Goal: Information Seeking & Learning: Understand process/instructions

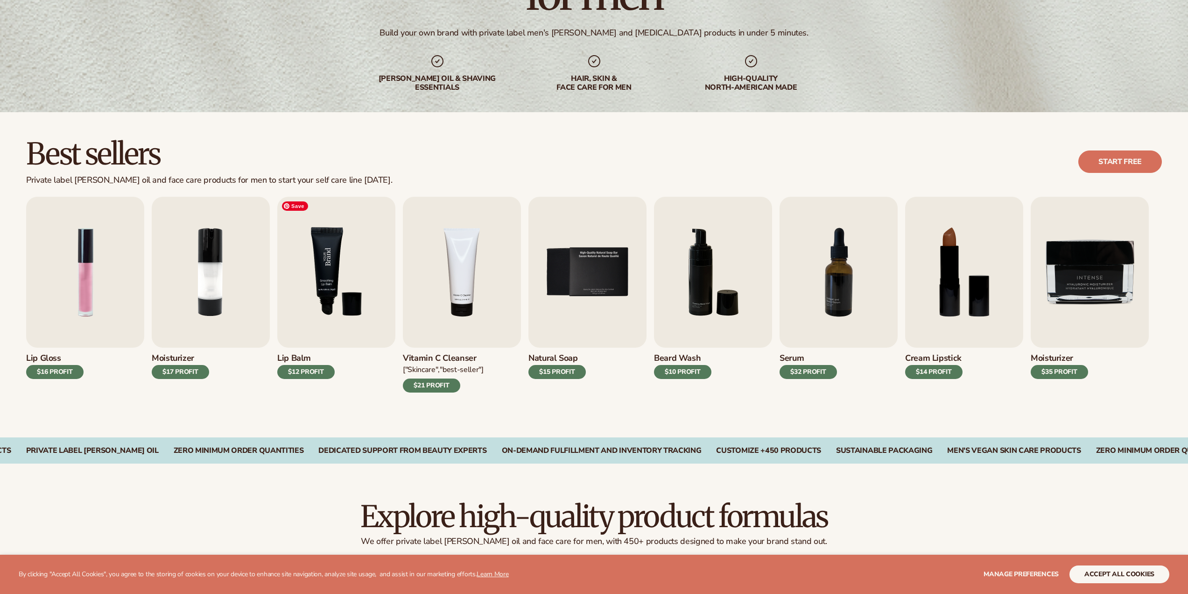
scroll to position [139, 0]
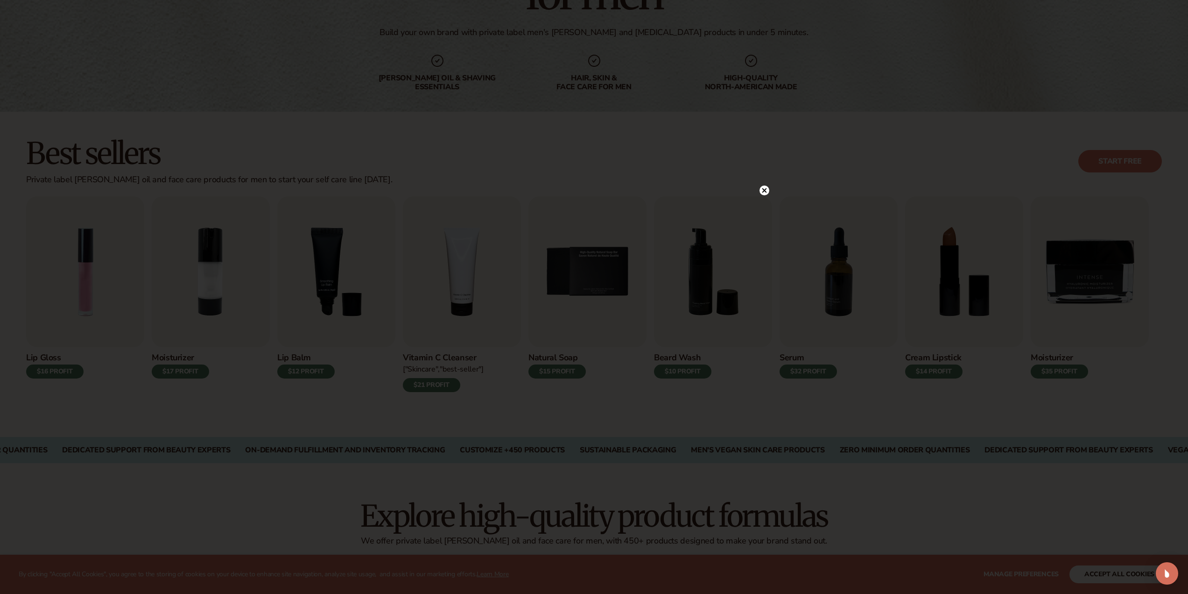
click at [766, 185] on icon at bounding box center [765, 190] width 10 height 10
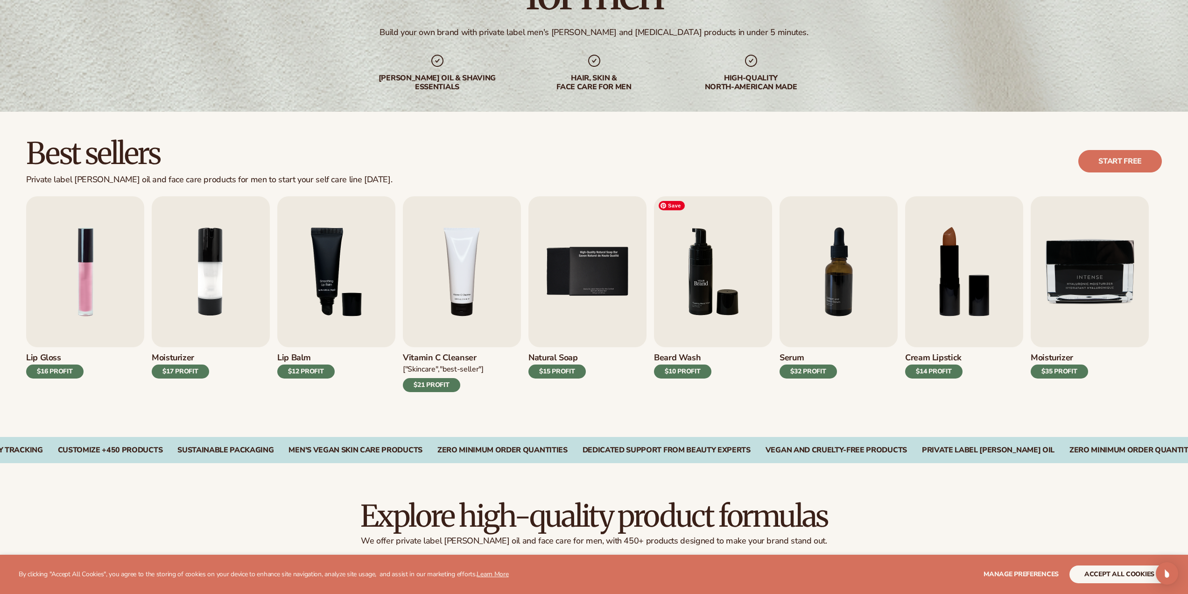
click at [710, 297] on img "6 / 9" at bounding box center [713, 271] width 118 height 151
click at [833, 279] on img "7 / 9" at bounding box center [839, 271] width 118 height 151
click at [822, 367] on div "$32 PROFIT" at bounding box center [808, 371] width 57 height 14
click at [840, 268] on img "7 / 9" at bounding box center [839, 271] width 118 height 151
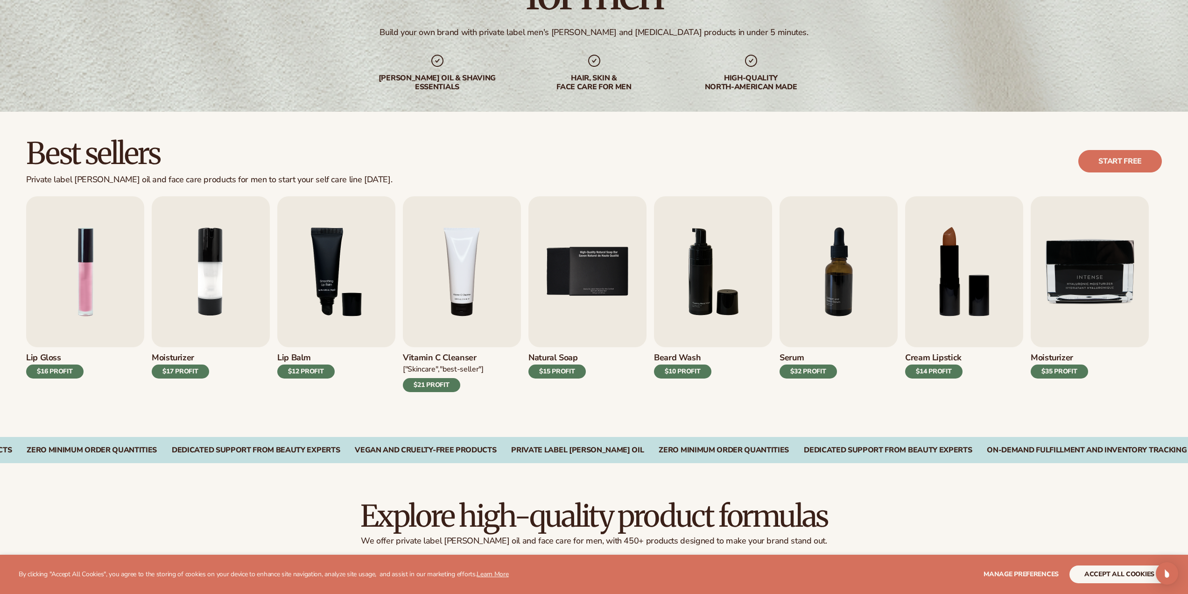
scroll to position [225, 0]
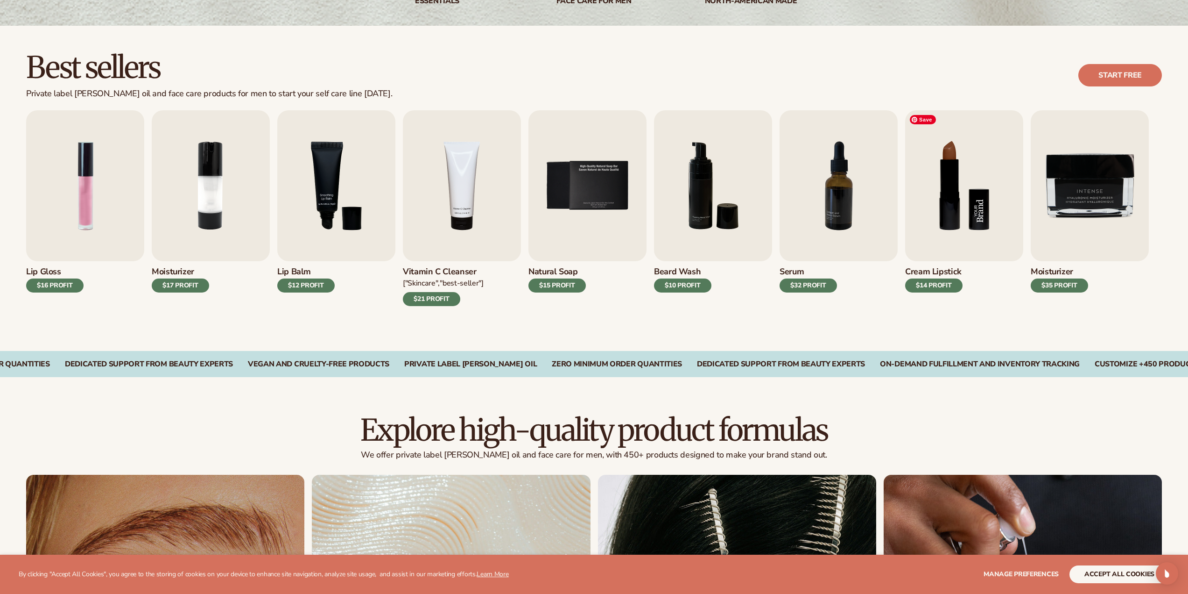
click at [907, 209] on img "8 / 9" at bounding box center [964, 185] width 118 height 151
click at [857, 179] on img "7 / 9" at bounding box center [839, 185] width 118 height 151
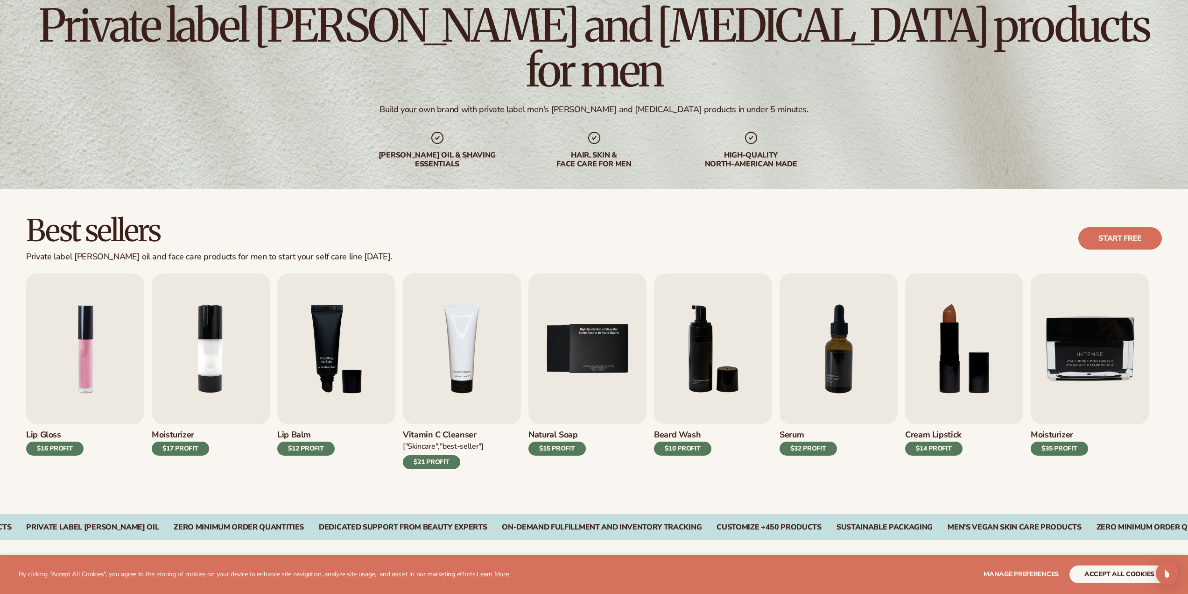
scroll to position [0, 0]
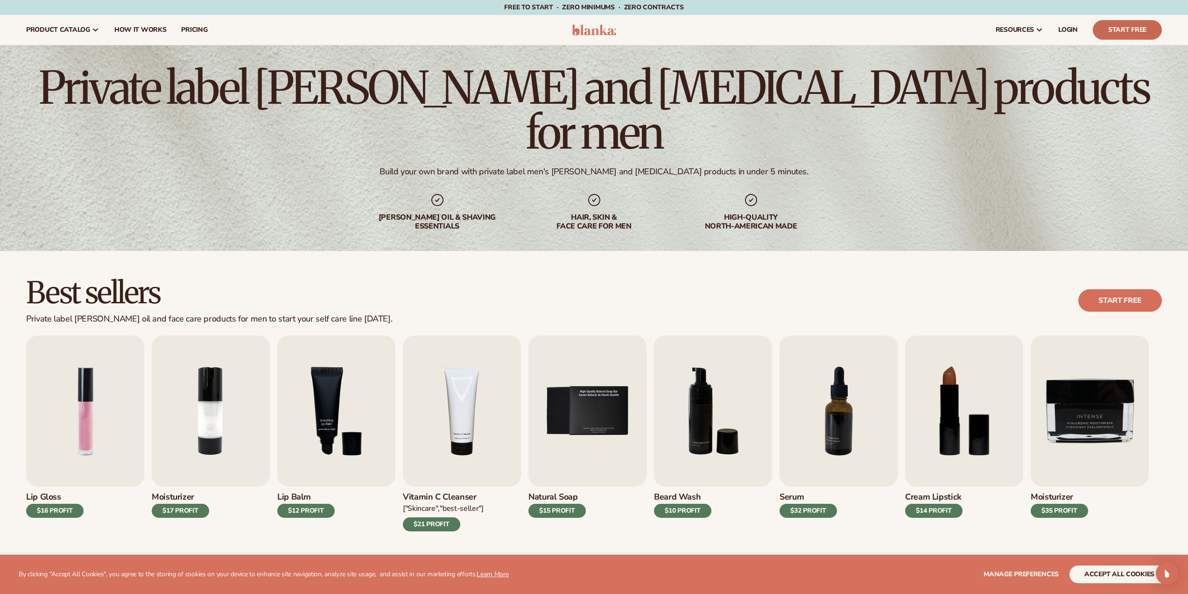
click at [1146, 25] on link "Start Free" at bounding box center [1127, 30] width 69 height 20
click at [137, 26] on span "How It Works" at bounding box center [140, 29] width 52 height 7
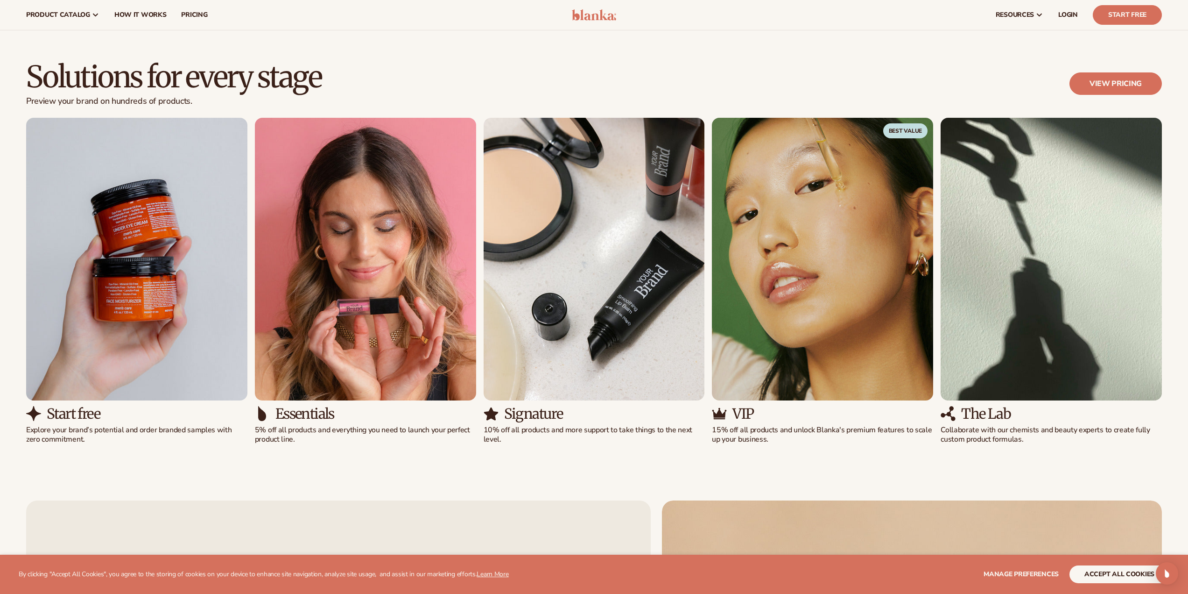
scroll to position [720, 0]
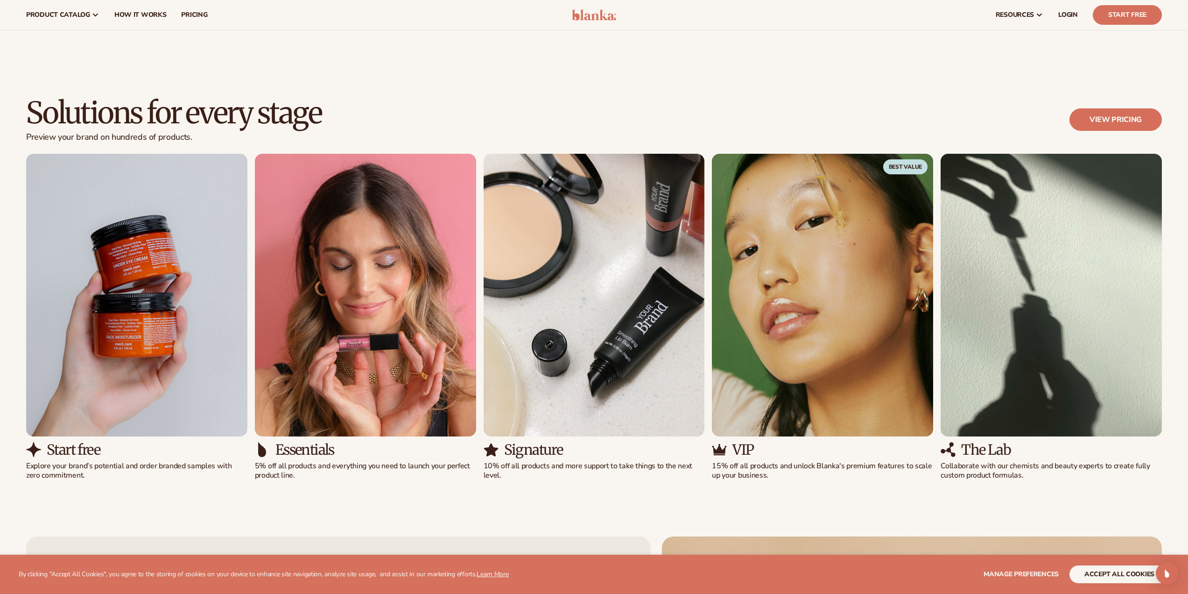
drag, startPoint x: 1195, startPoint y: 65, endPoint x: 1194, endPoint y: 187, distance: 122.4
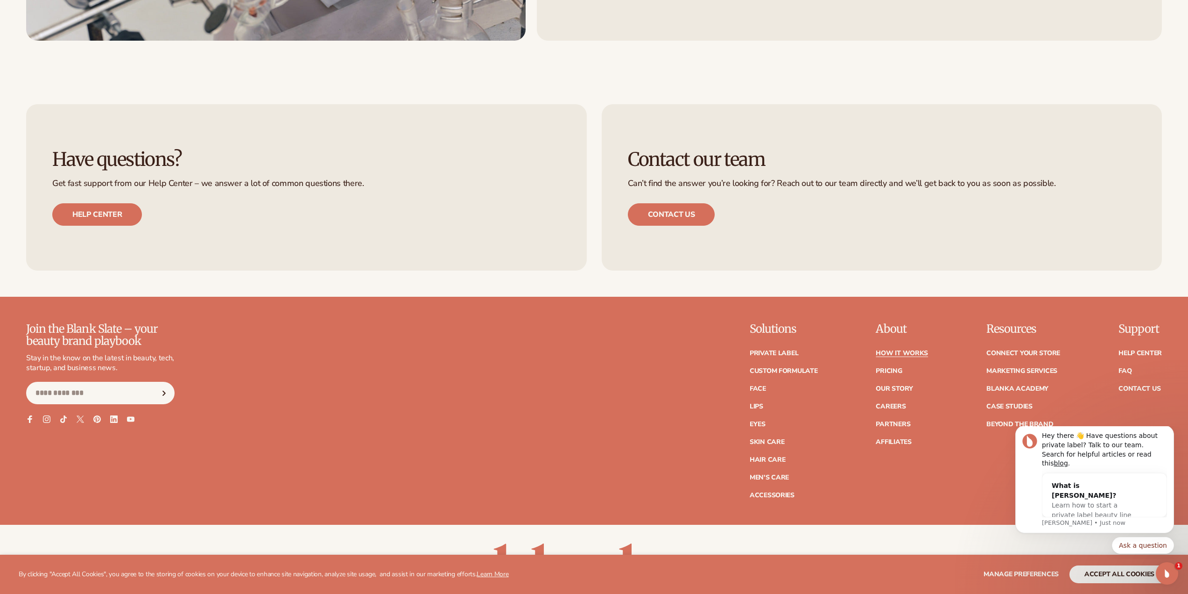
scroll to position [2825, 0]
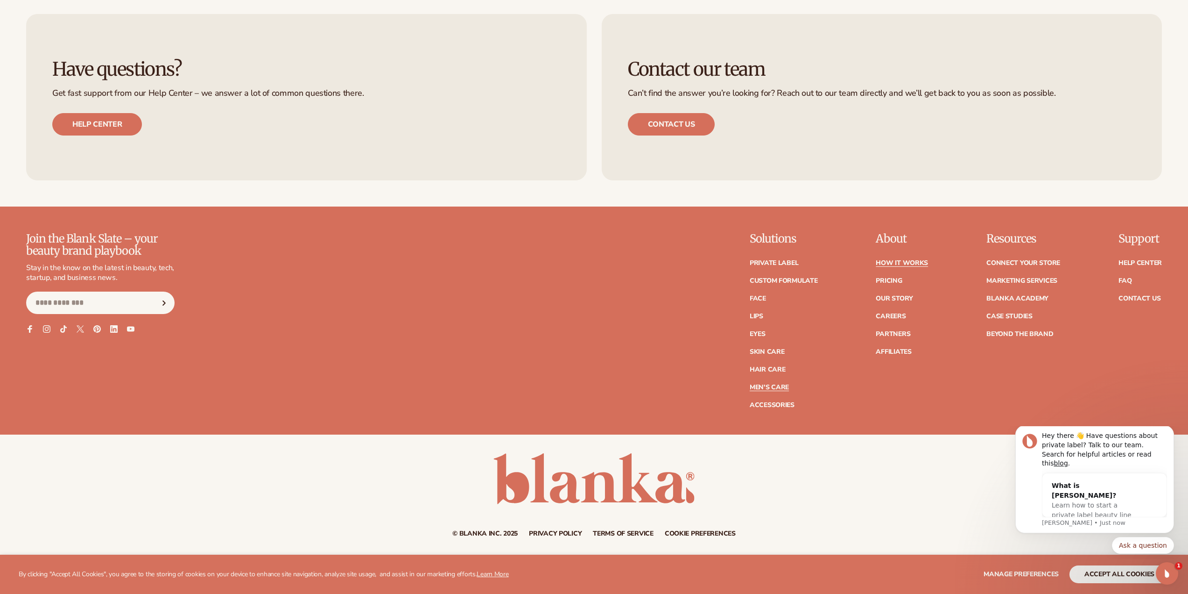
click at [774, 384] on link "Men's Care" at bounding box center [769, 387] width 39 height 7
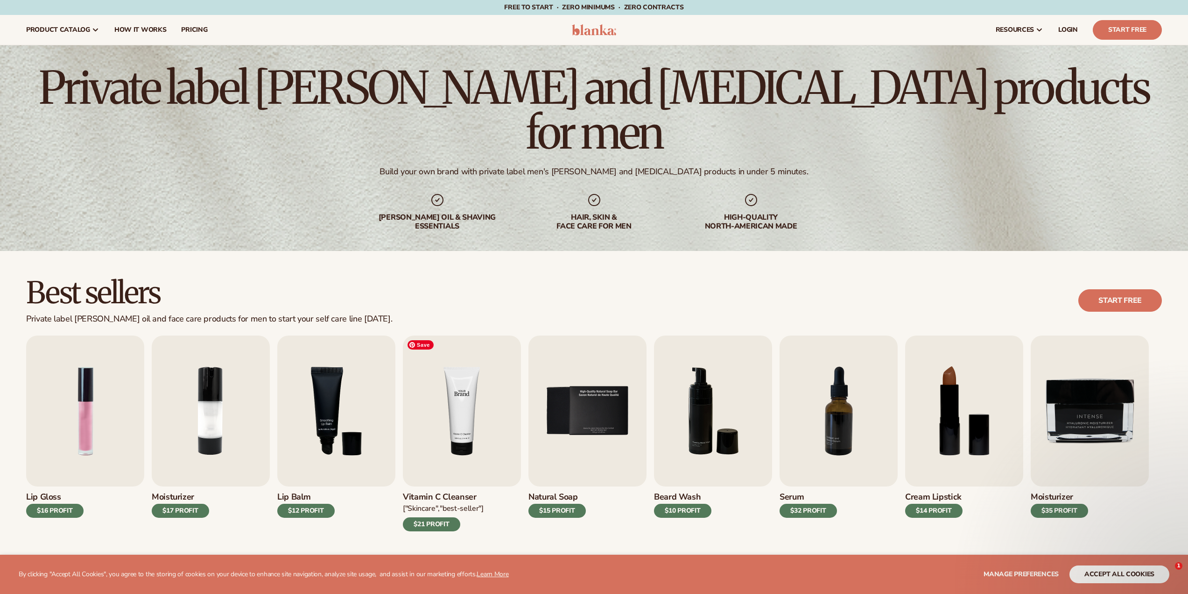
click at [462, 392] on img "4 / 9" at bounding box center [462, 410] width 118 height 151
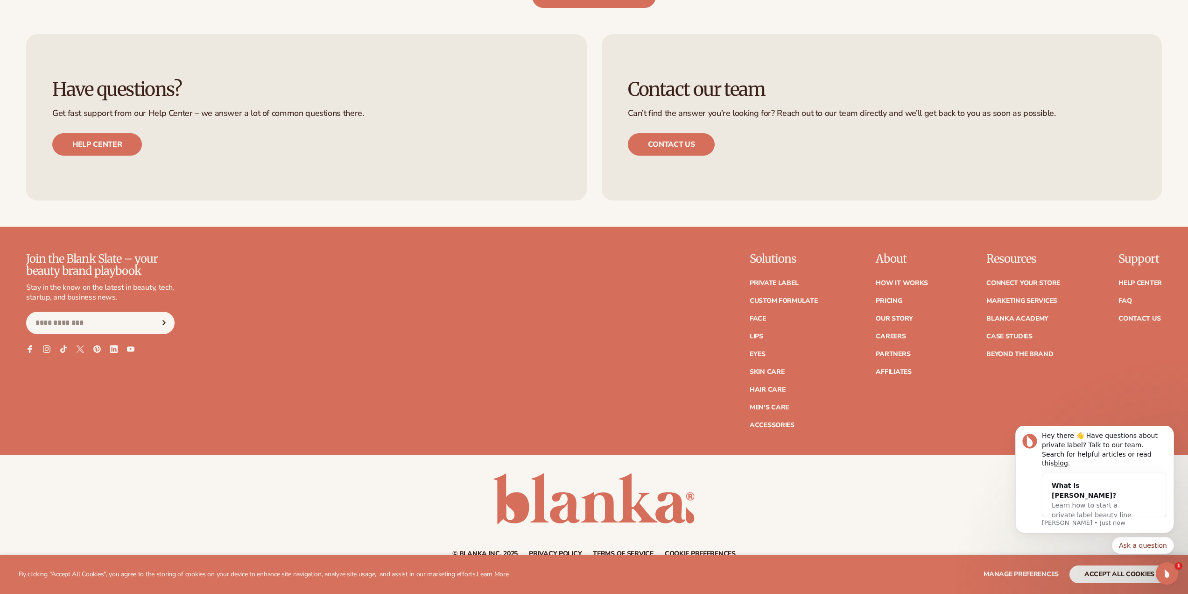
scroll to position [2095, 0]
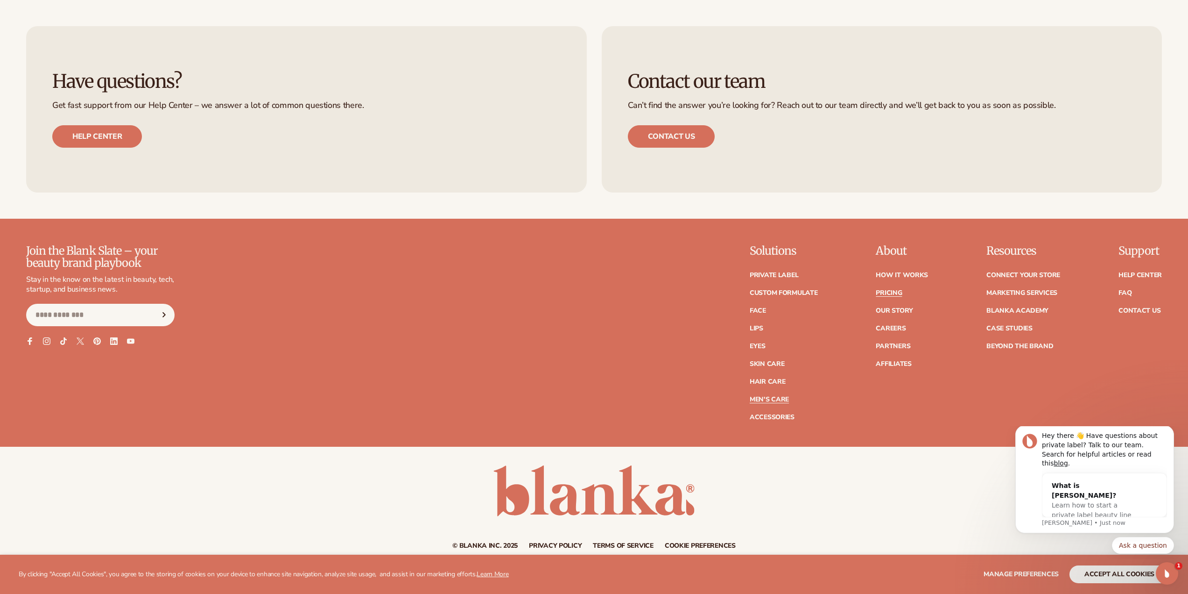
click at [894, 293] on link "Pricing" at bounding box center [889, 293] width 26 height 7
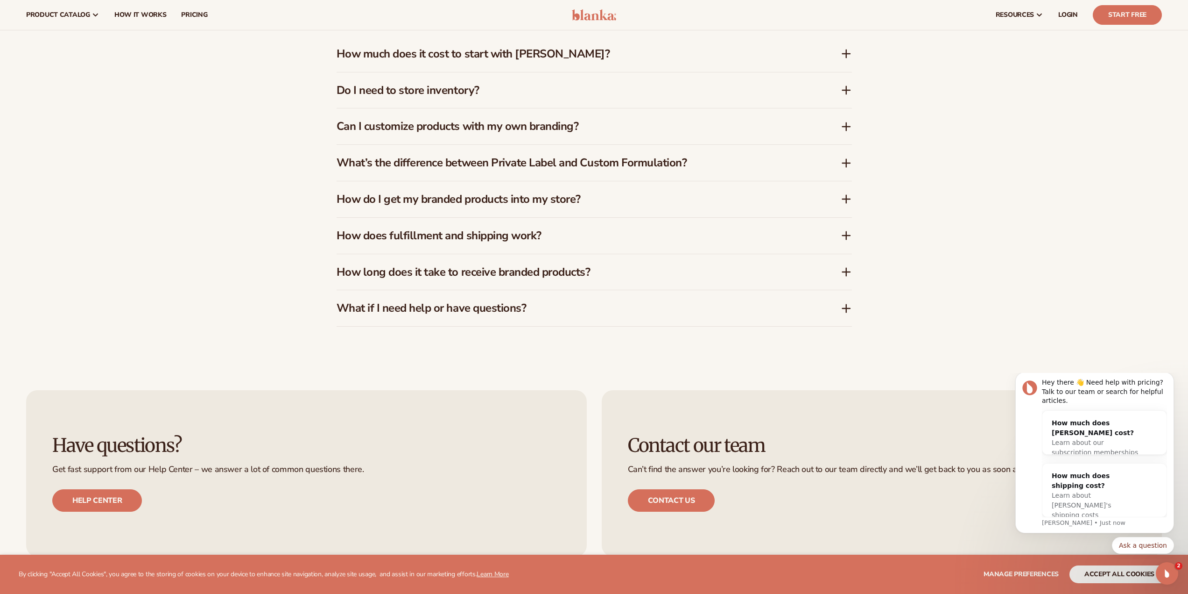
scroll to position [1785, 0]
click at [438, 90] on h3 "Do I need to store inventory?" at bounding box center [575, 92] width 476 height 14
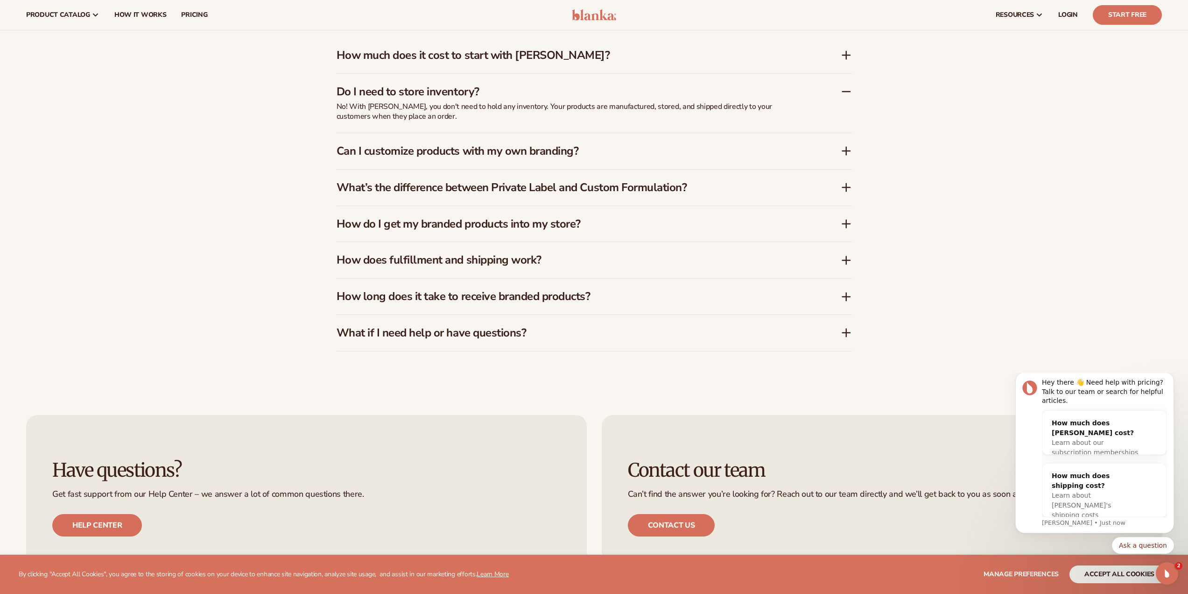
click at [429, 262] on h3 "How does fulfillment and shipping work?" at bounding box center [575, 260] width 476 height 14
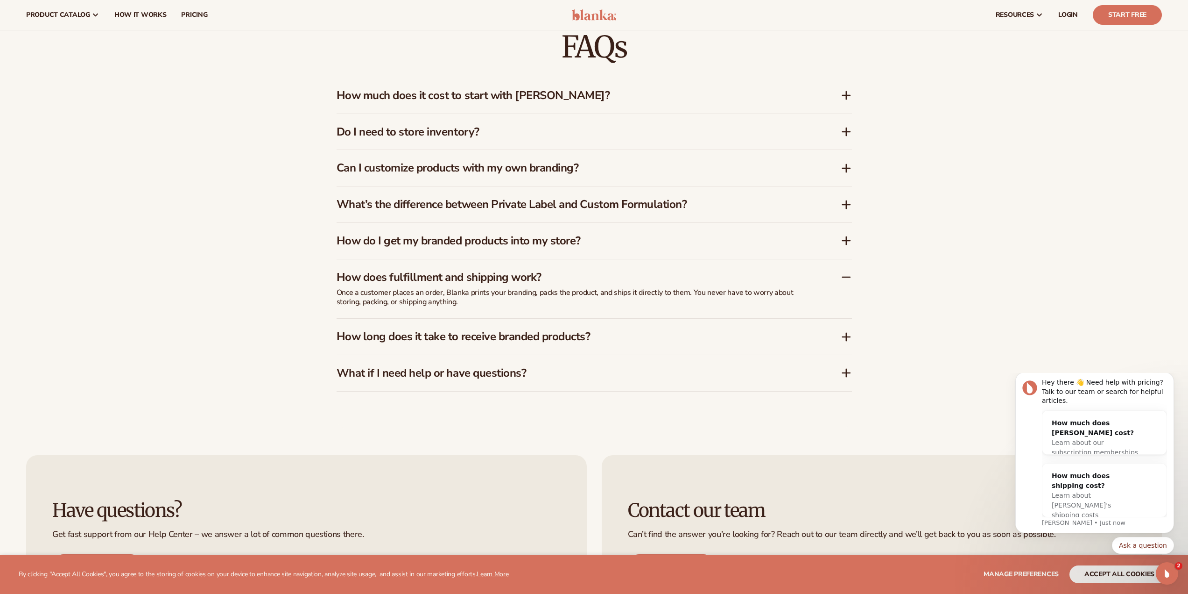
scroll to position [1745, 0]
click at [422, 234] on h3 "How do I get my branded products into my store?" at bounding box center [575, 241] width 476 height 14
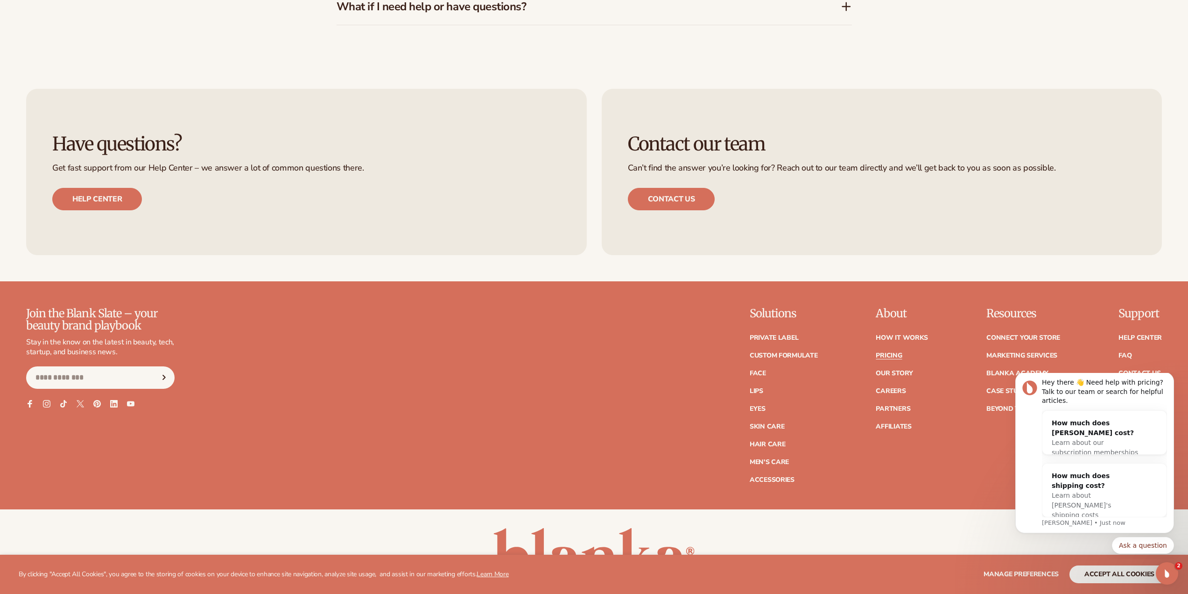
scroll to position [2112, 0]
click at [98, 195] on link "Help center" at bounding box center [97, 198] width 90 height 22
